Goal: Information Seeking & Learning: Learn about a topic

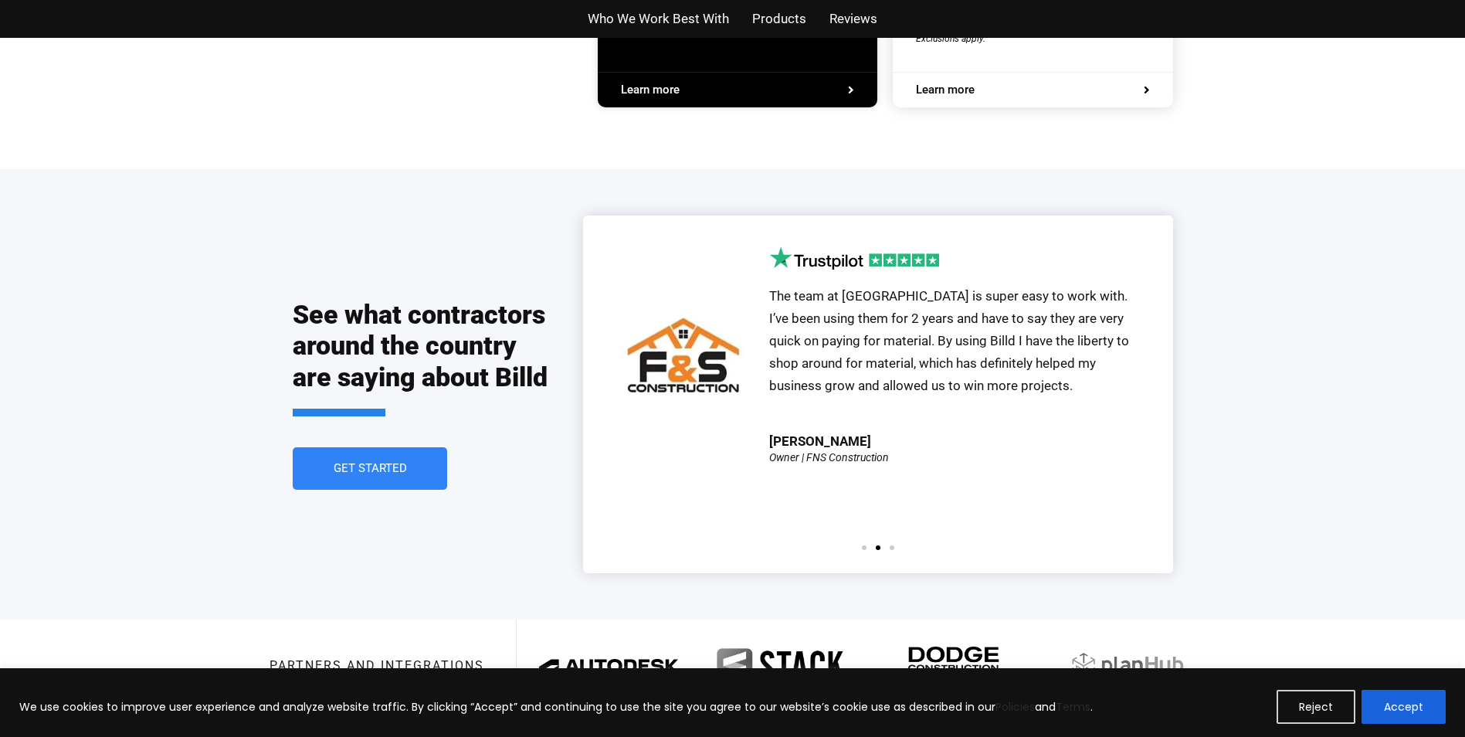
scroll to position [3397, 0]
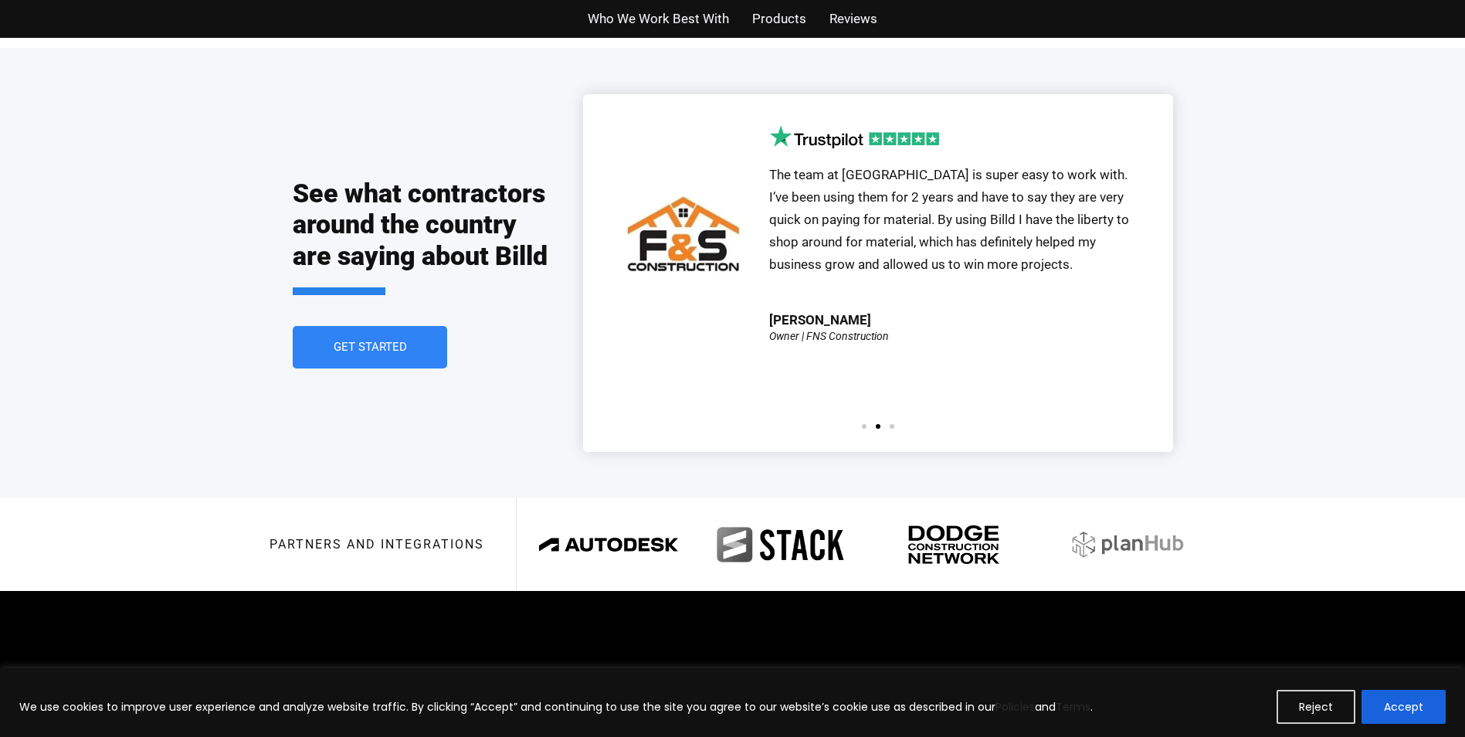
click at [865, 424] on span "Go to slide 1" at bounding box center [864, 426] width 5 height 5
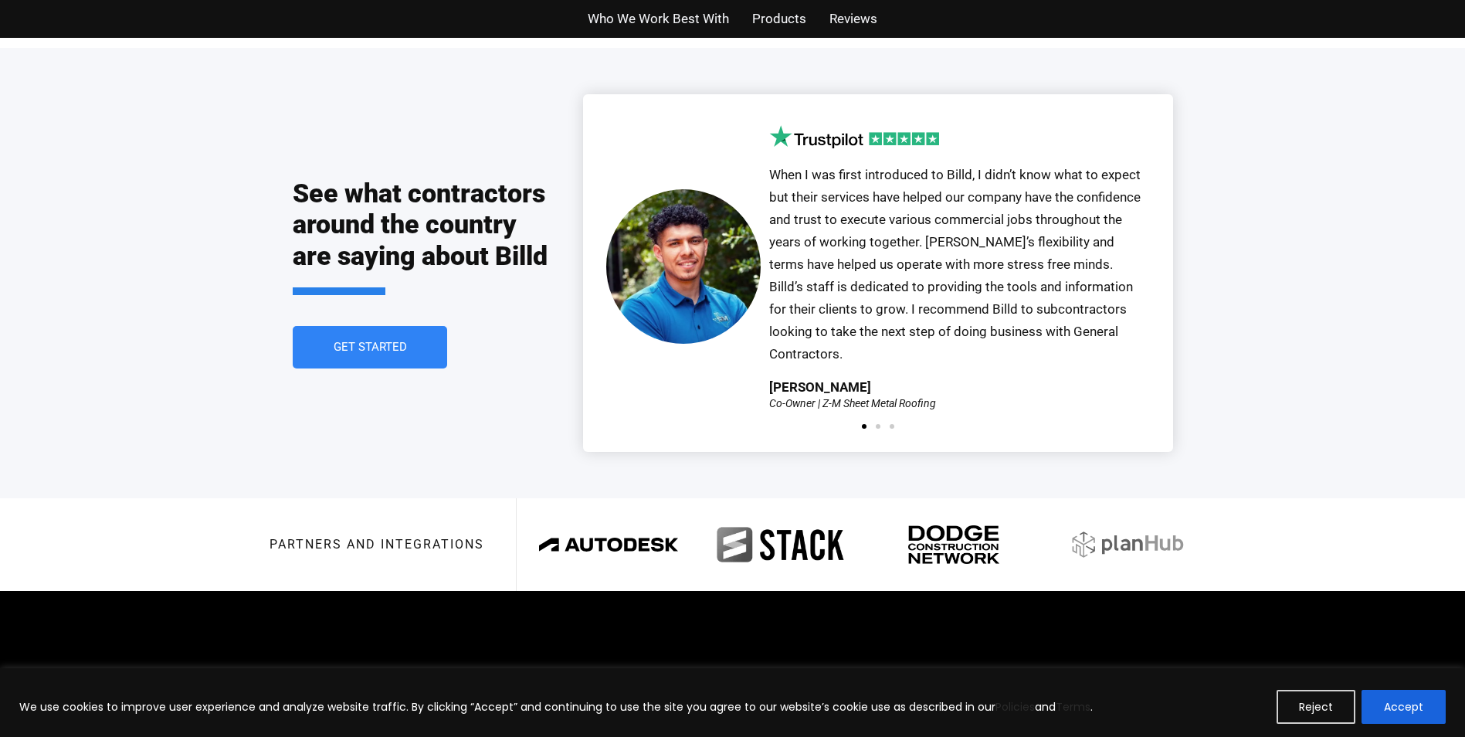
click at [877, 424] on span "Go to slide 2" at bounding box center [877, 426] width 5 height 5
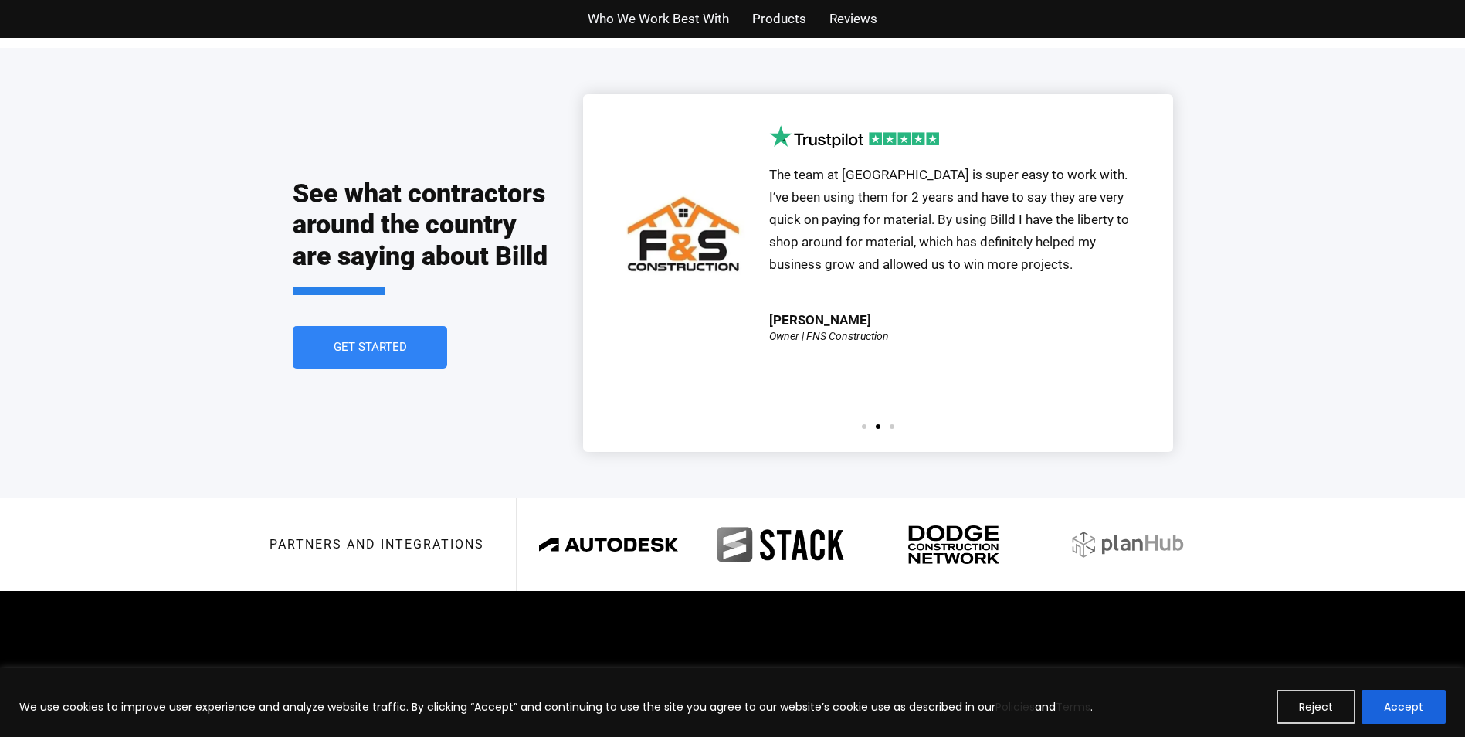
click at [892, 424] on span "Go to slide 3" at bounding box center [891, 426] width 5 height 5
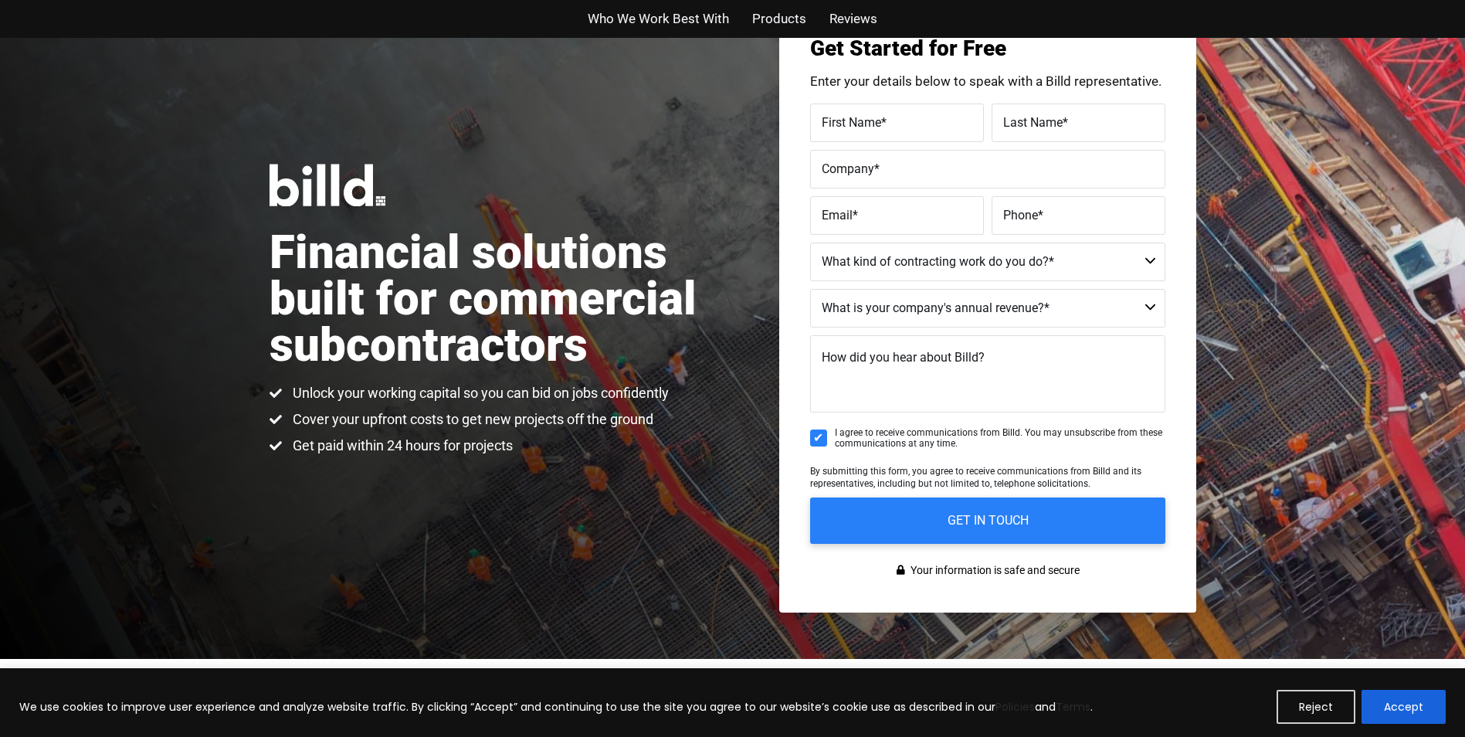
drag, startPoint x: 694, startPoint y: 12, endPoint x: 701, endPoint y: 17, distance: 8.4
click at [693, 15] on span "Who We Work Best With" at bounding box center [658, 19] width 141 height 22
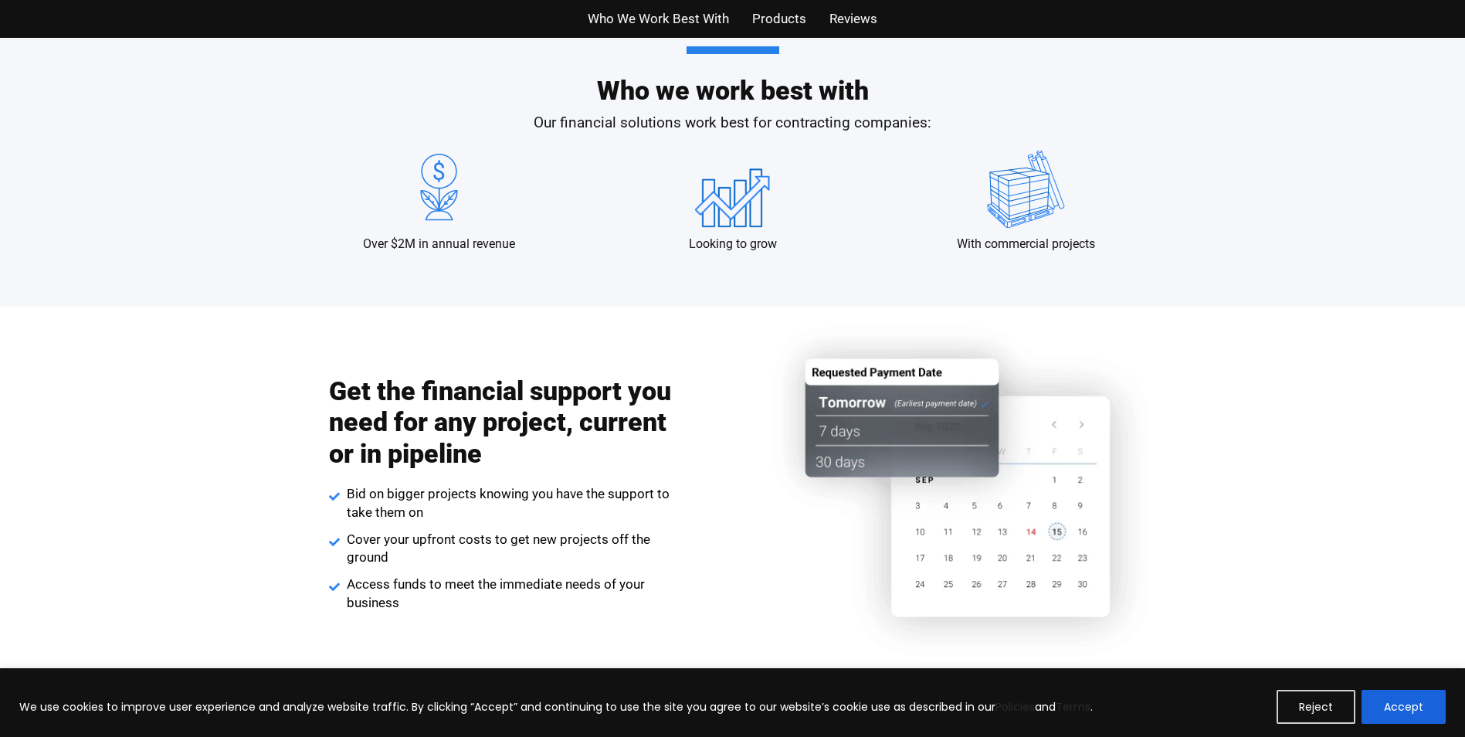
click at [770, 24] on span "Products" at bounding box center [779, 19] width 54 height 22
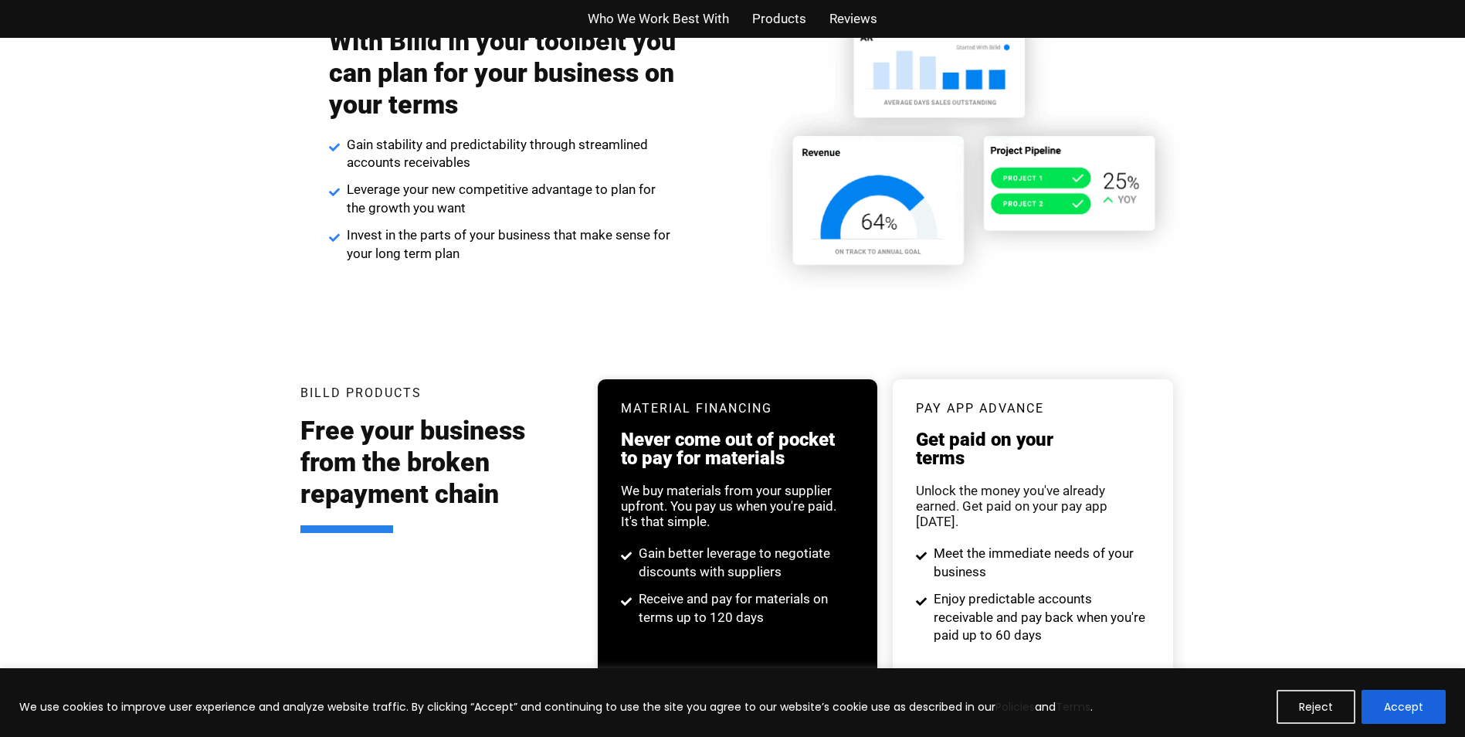
scroll to position [2975, 0]
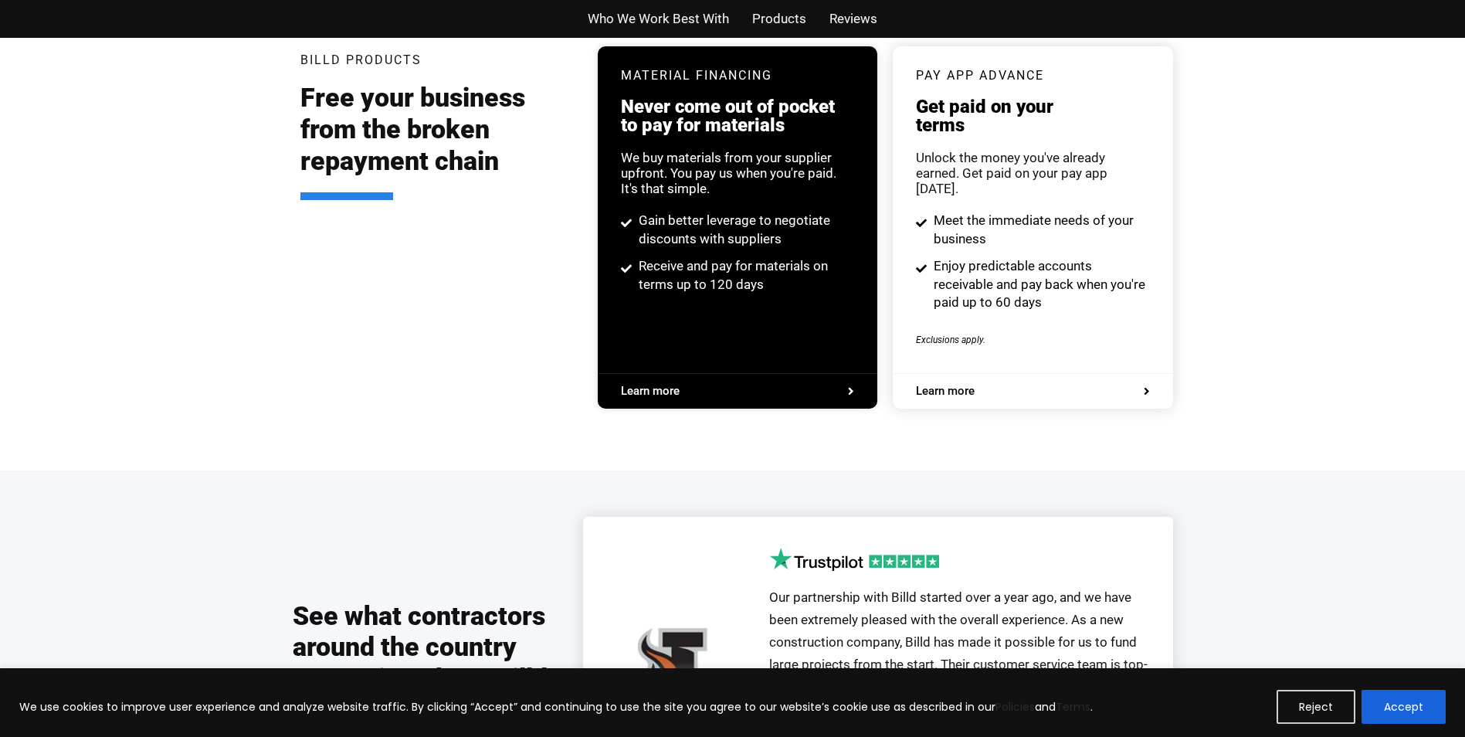
click at [989, 385] on span "Learn more" at bounding box center [1032, 391] width 233 height 12
